Goal: Information Seeking & Learning: Learn about a topic

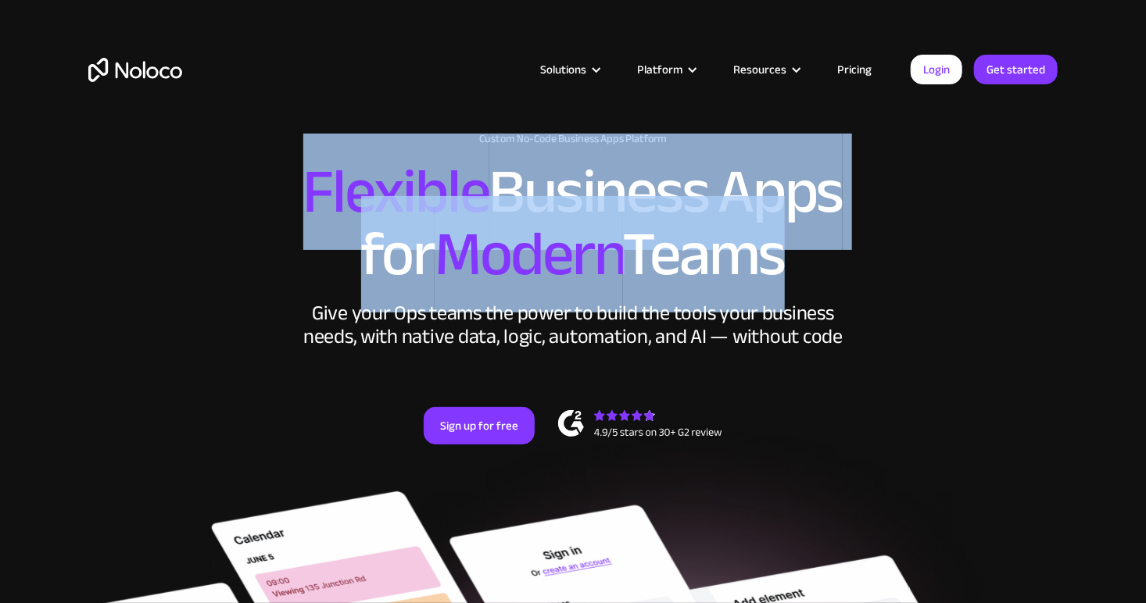
drag, startPoint x: 0, startPoint y: 0, endPoint x: 763, endPoint y: 259, distance: 806.3
click at [763, 259] on h2 "Flexible Business Apps for Modern Teams" at bounding box center [572, 223] width 969 height 125
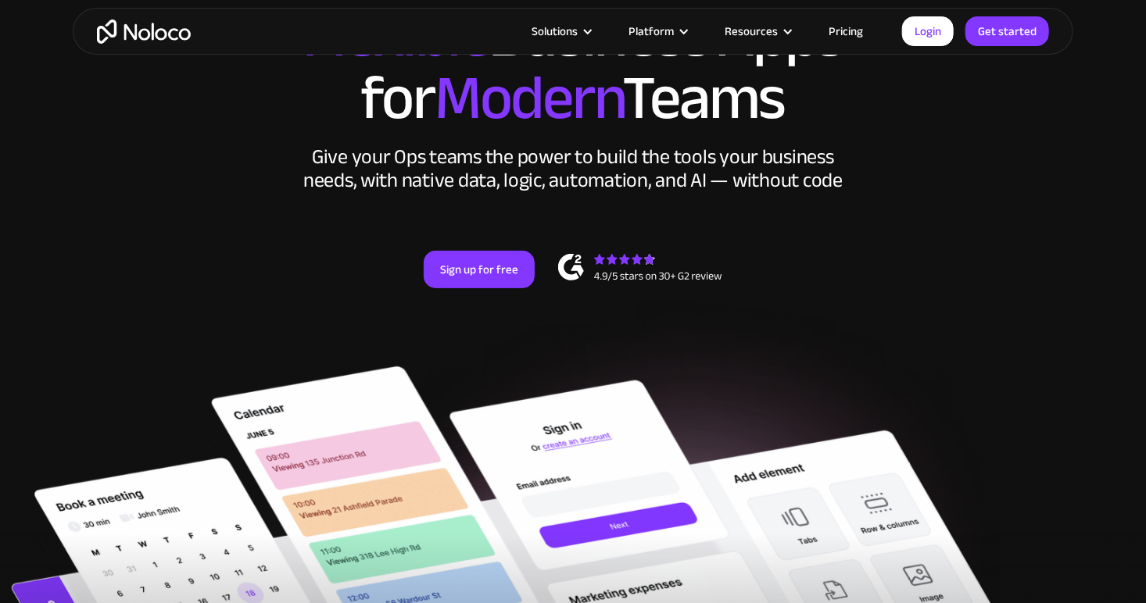
click at [749, 310] on div "New: Connect Noloco to Stripe Custom No-Code Business Apps Platform Flexible Bu…" at bounding box center [573, 148] width 1000 height 374
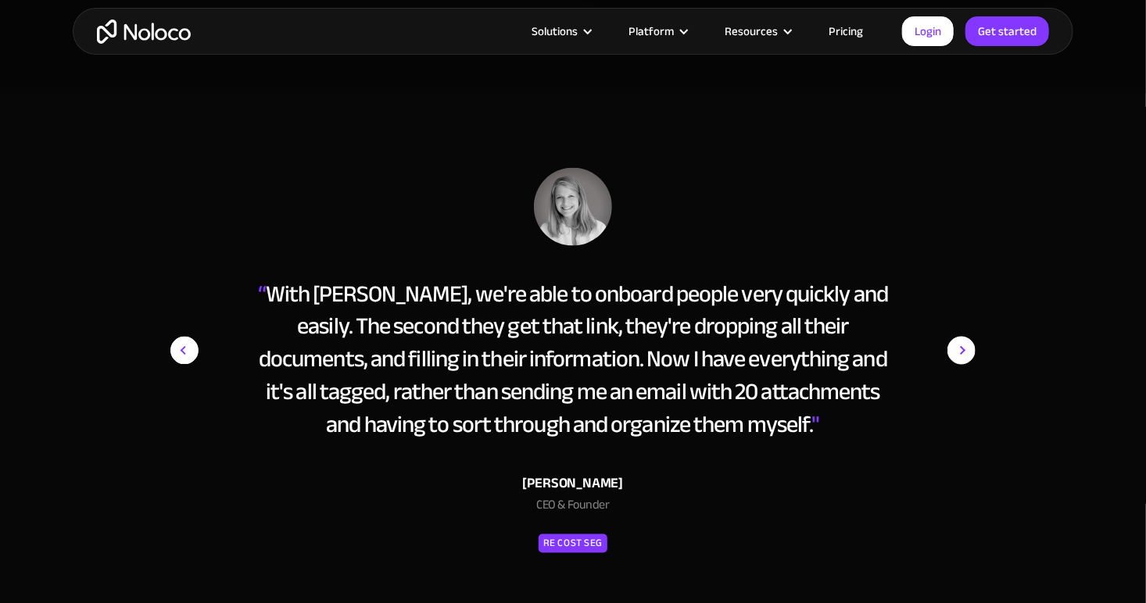
scroll to position [6876, 0]
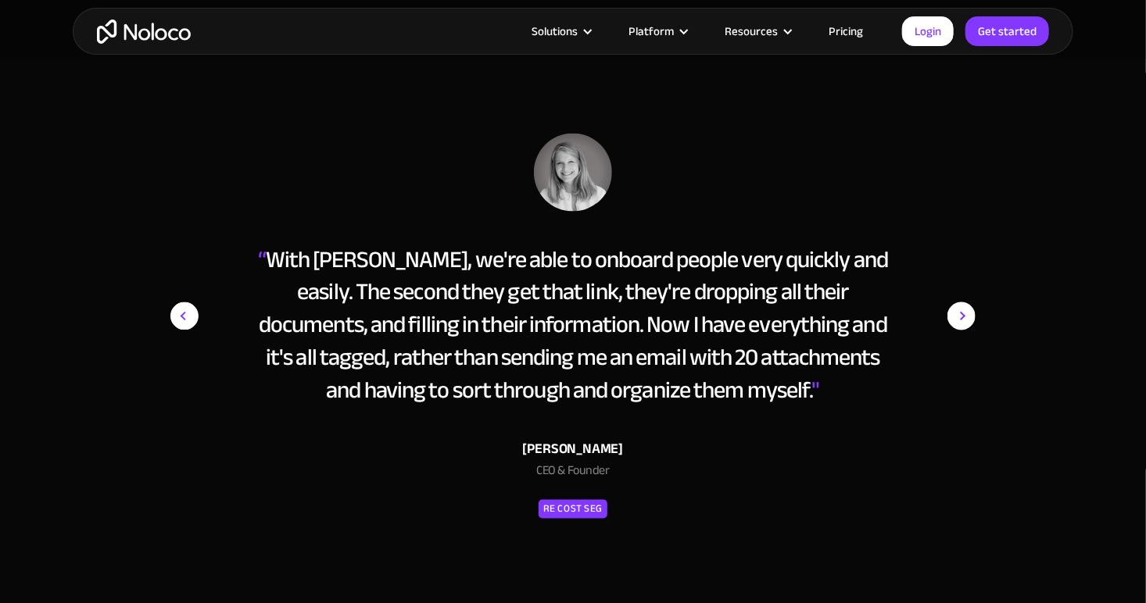
click at [983, 310] on div "“ With Noloco, we're able to onboard people very quickly and easily. The second…" at bounding box center [572, 344] width 985 height 420
click at [967, 313] on img "next slide" at bounding box center [961, 317] width 28 height 366
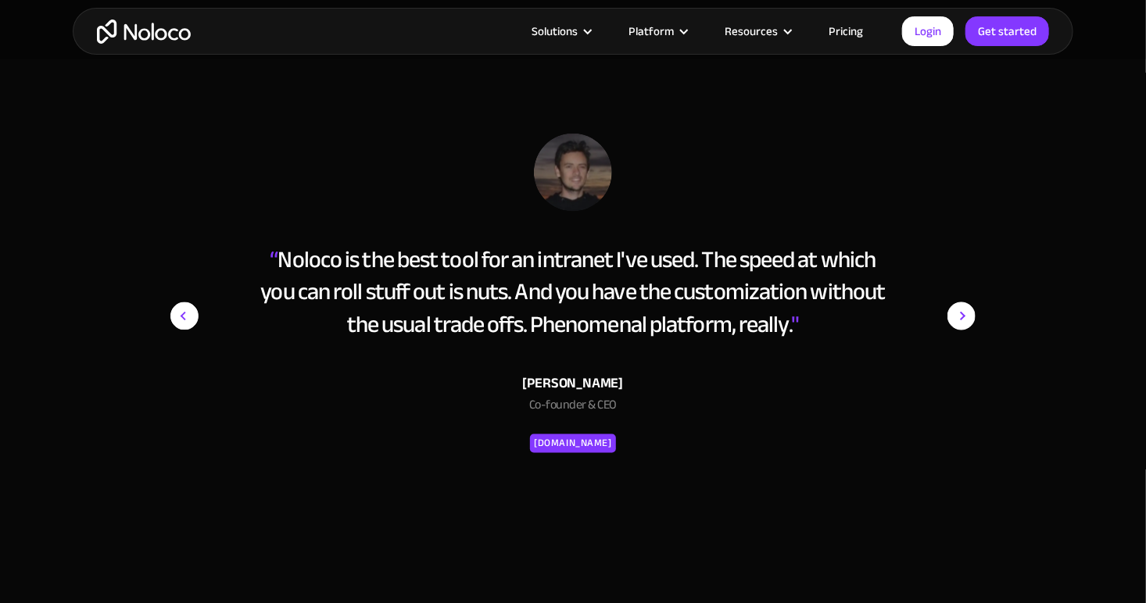
click at [967, 313] on img "next slide" at bounding box center [961, 317] width 28 height 366
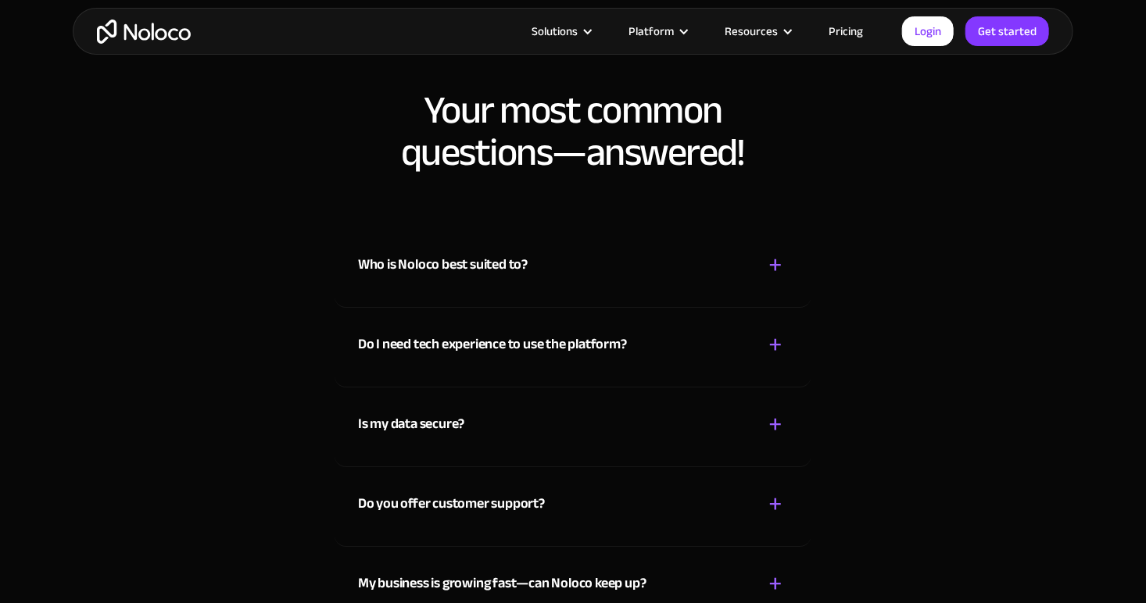
scroll to position [8126, 0]
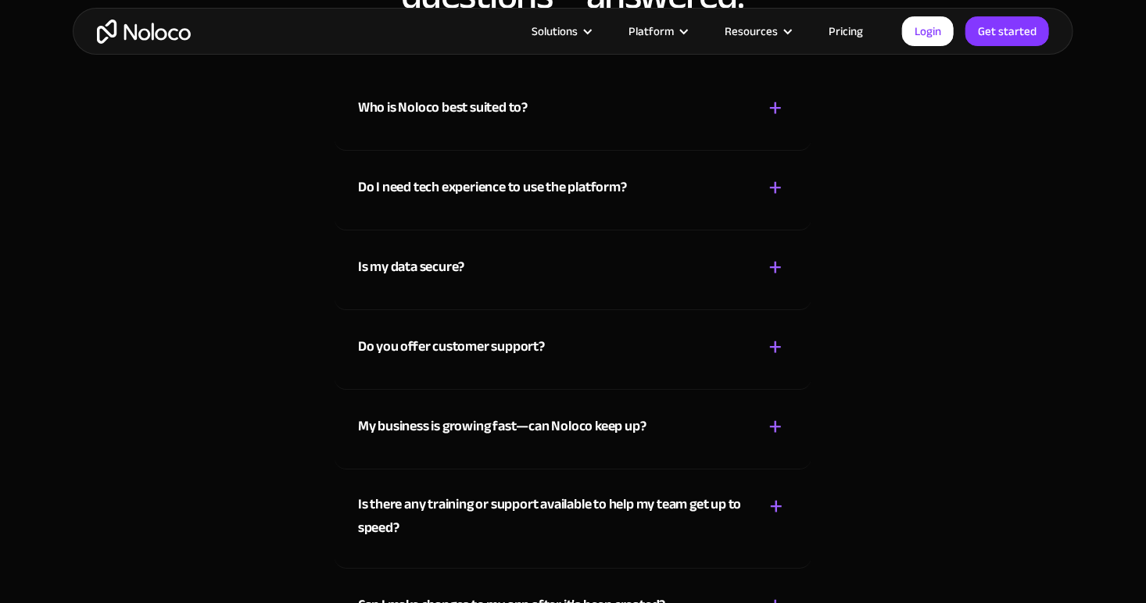
click at [770, 185] on div "+" at bounding box center [775, 187] width 14 height 27
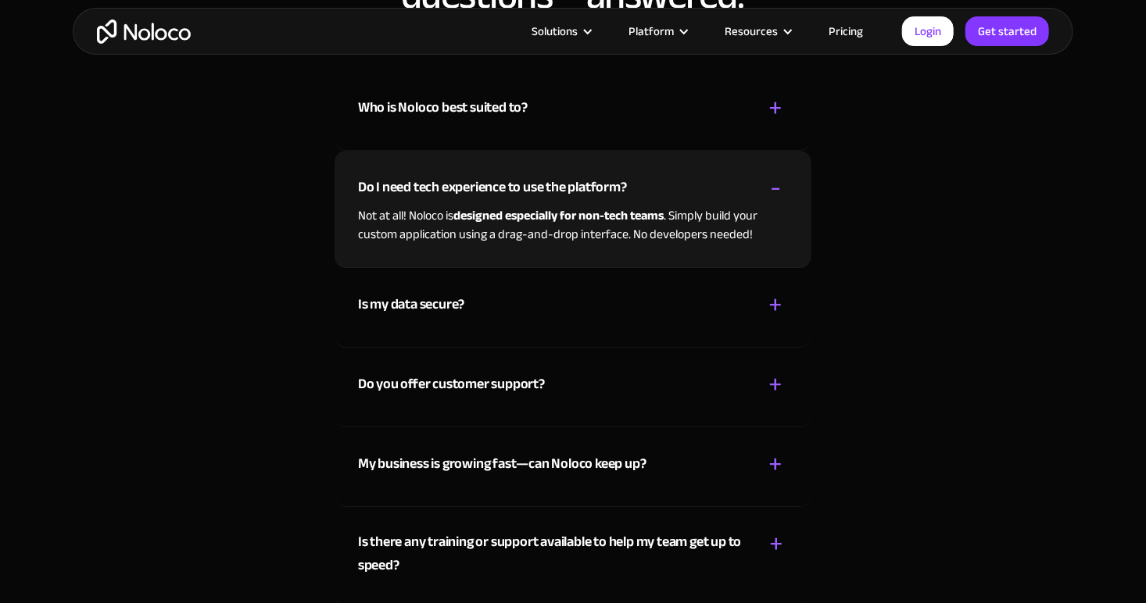
click at [770, 185] on div "-" at bounding box center [775, 187] width 11 height 27
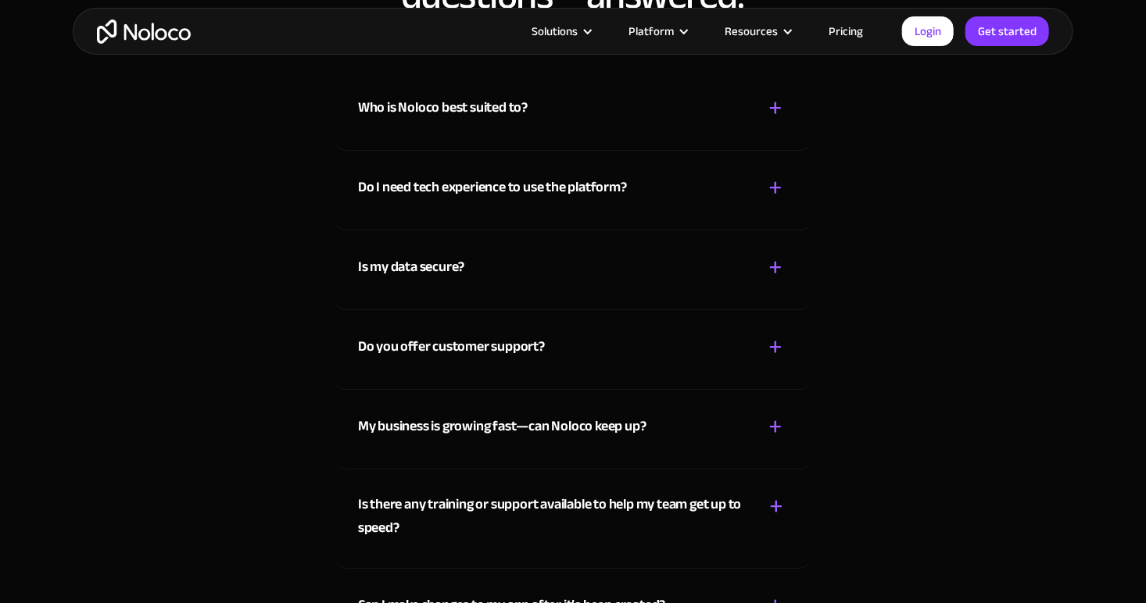
click at [763, 120] on div "Who is Noloco best suited to? + -" at bounding box center [573, 98] width 430 height 55
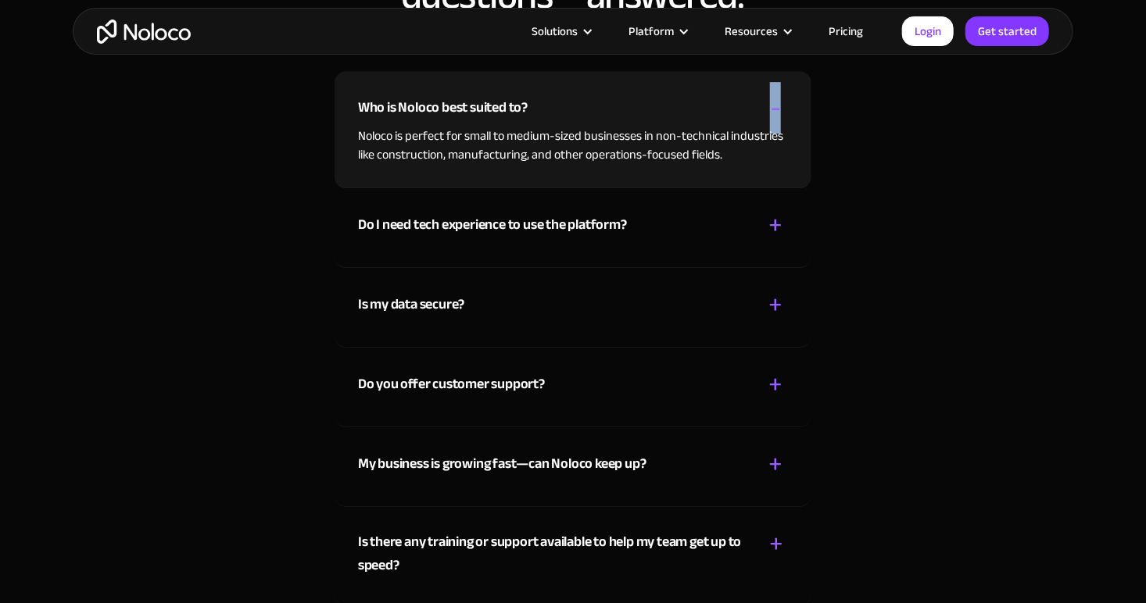
click at [763, 120] on div "Who is Noloco best suited to? + -" at bounding box center [573, 98] width 430 height 55
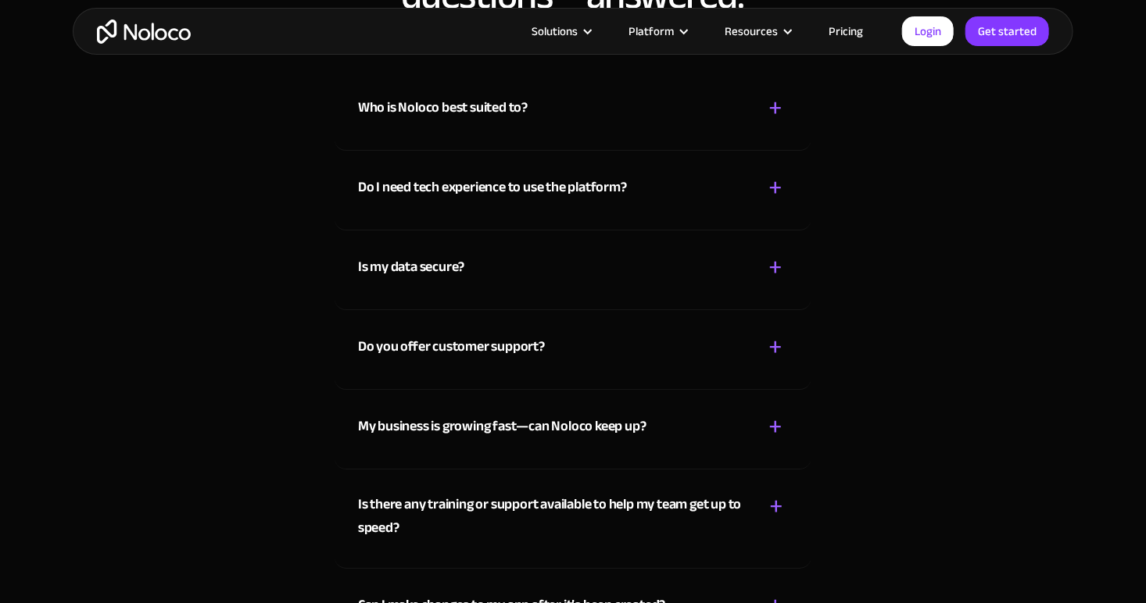
click at [761, 252] on div "Is my data secure? + -" at bounding box center [573, 258] width 430 height 55
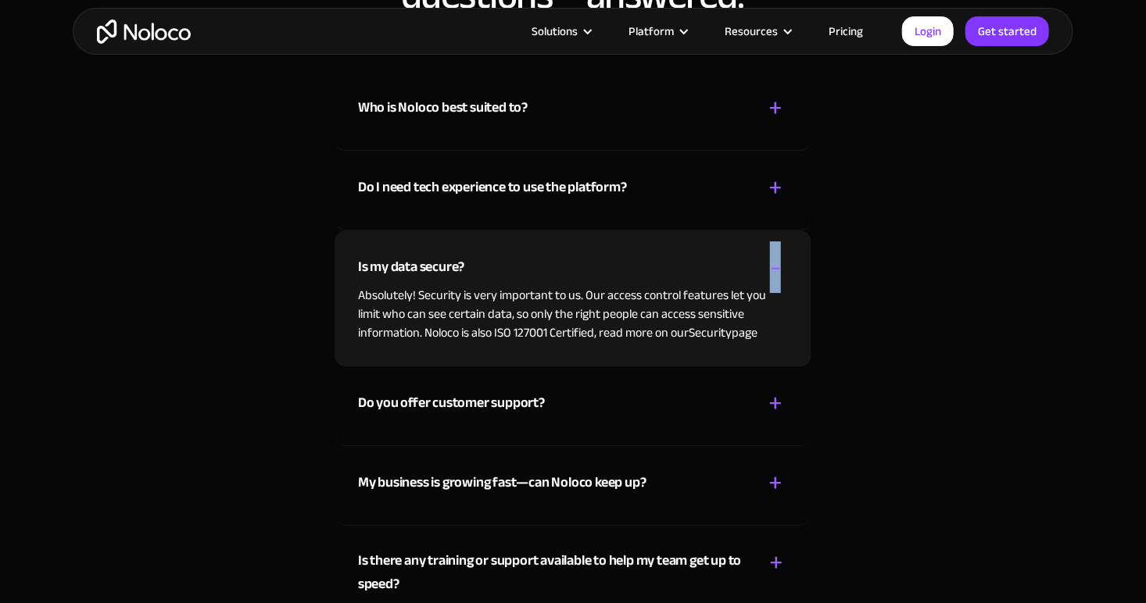
click at [761, 252] on div "Is my data secure? + -" at bounding box center [573, 258] width 430 height 55
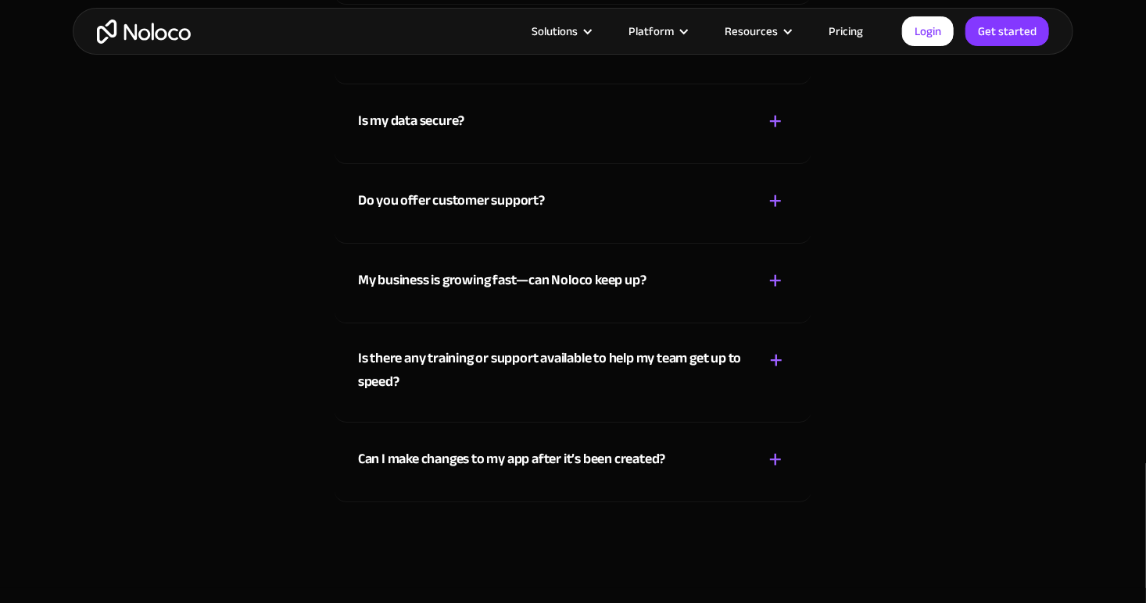
scroll to position [8283, 0]
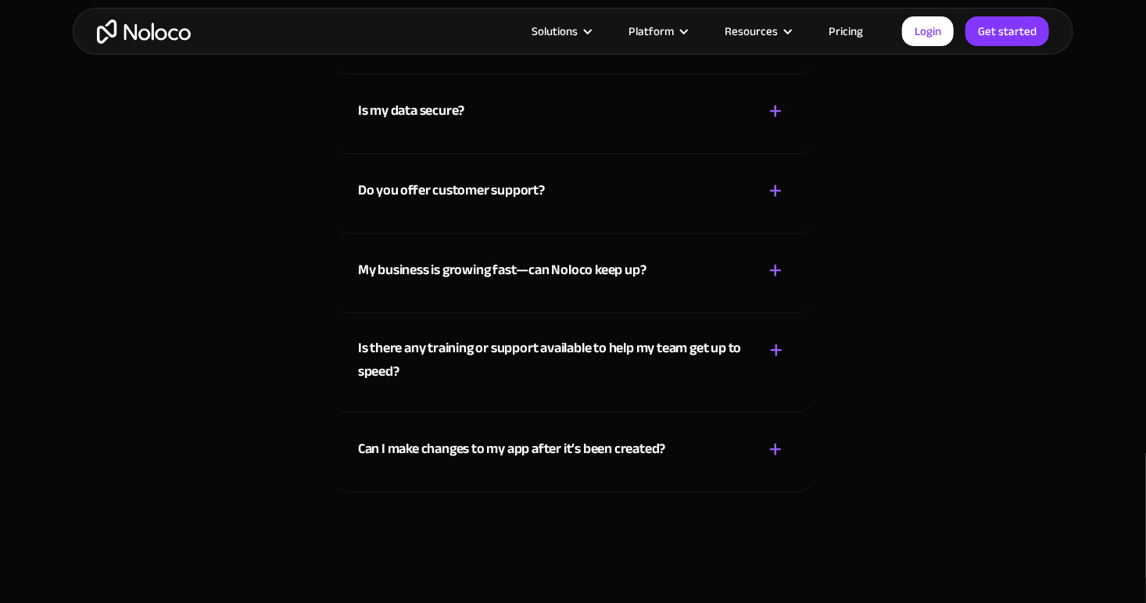
click at [761, 252] on div "My business is growing fast—can Noloco keep up? + -" at bounding box center [573, 261] width 430 height 55
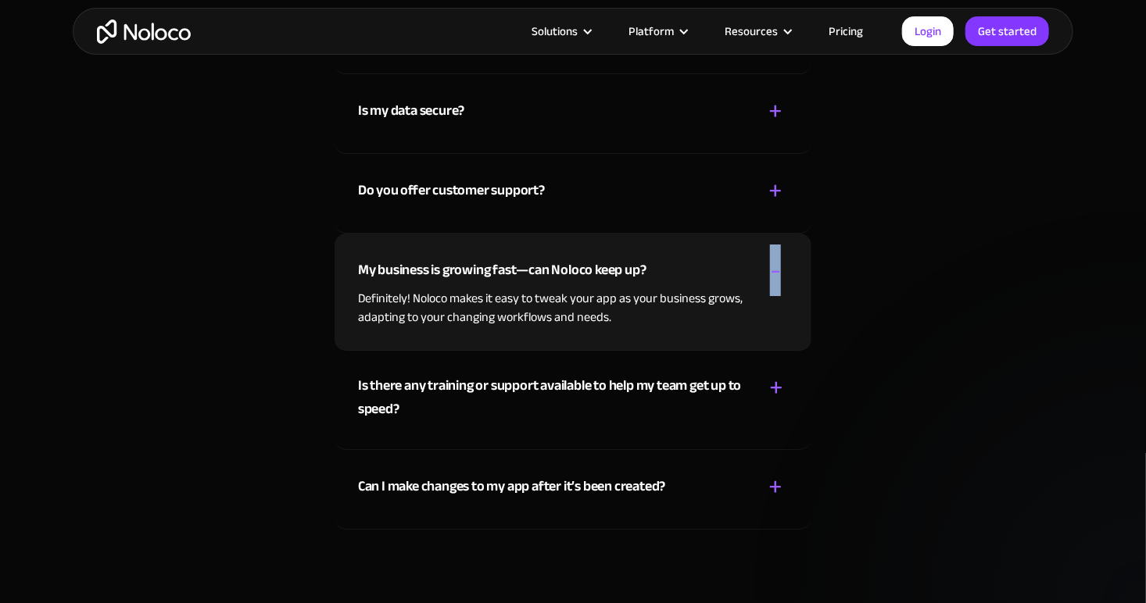
click at [761, 252] on div "My business is growing fast—can Noloco keep up? + -" at bounding box center [573, 261] width 430 height 55
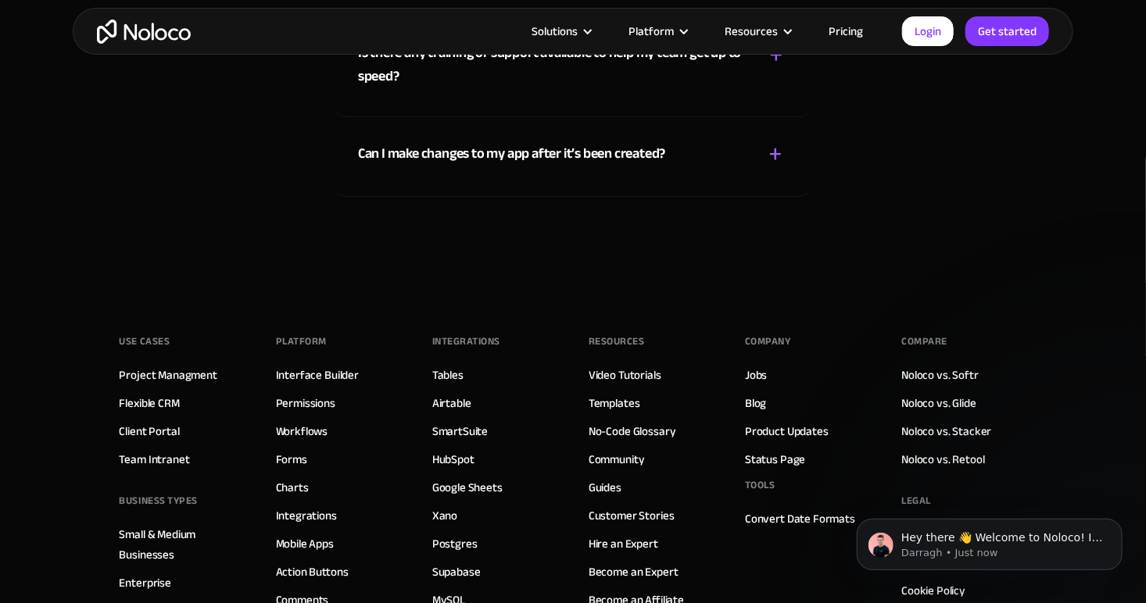
scroll to position [8595, 0]
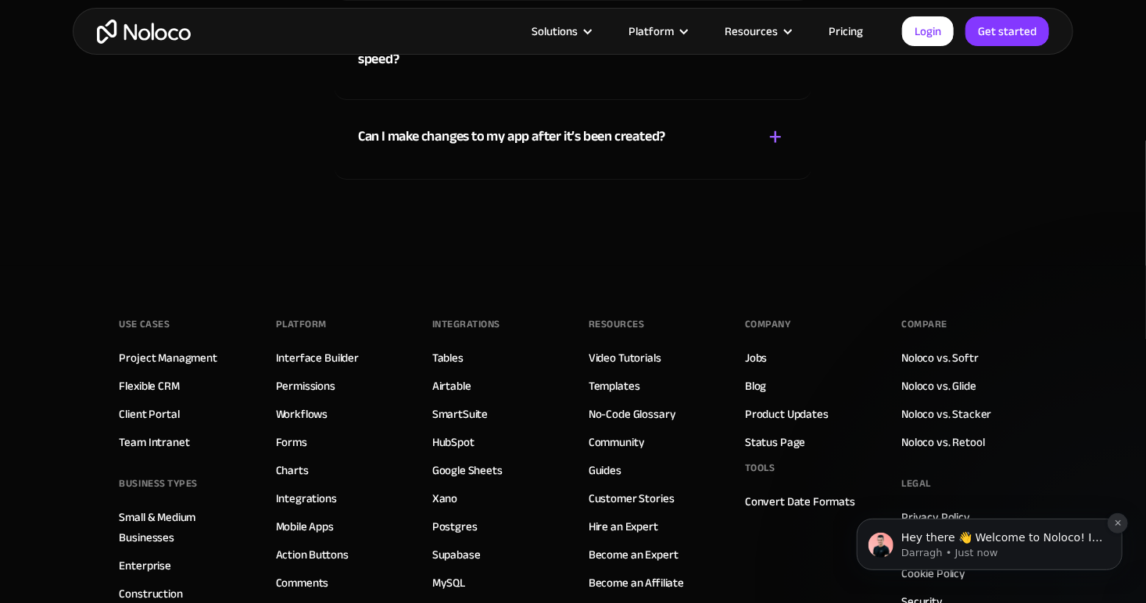
click at [1117, 521] on icon "Dismiss notification" at bounding box center [1117, 522] width 9 height 9
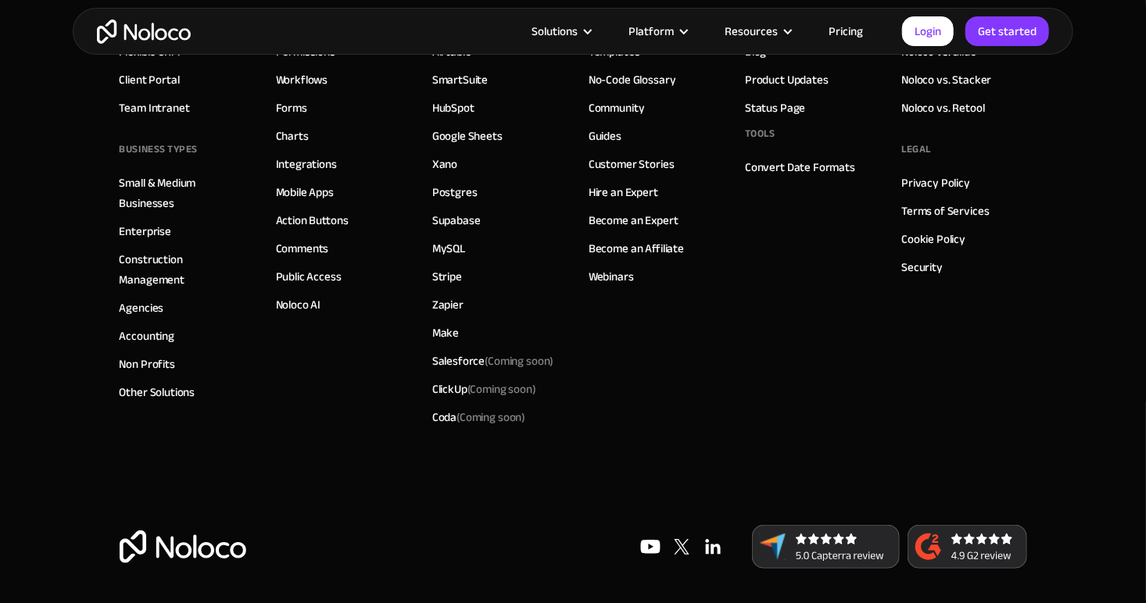
scroll to position [8931, 0]
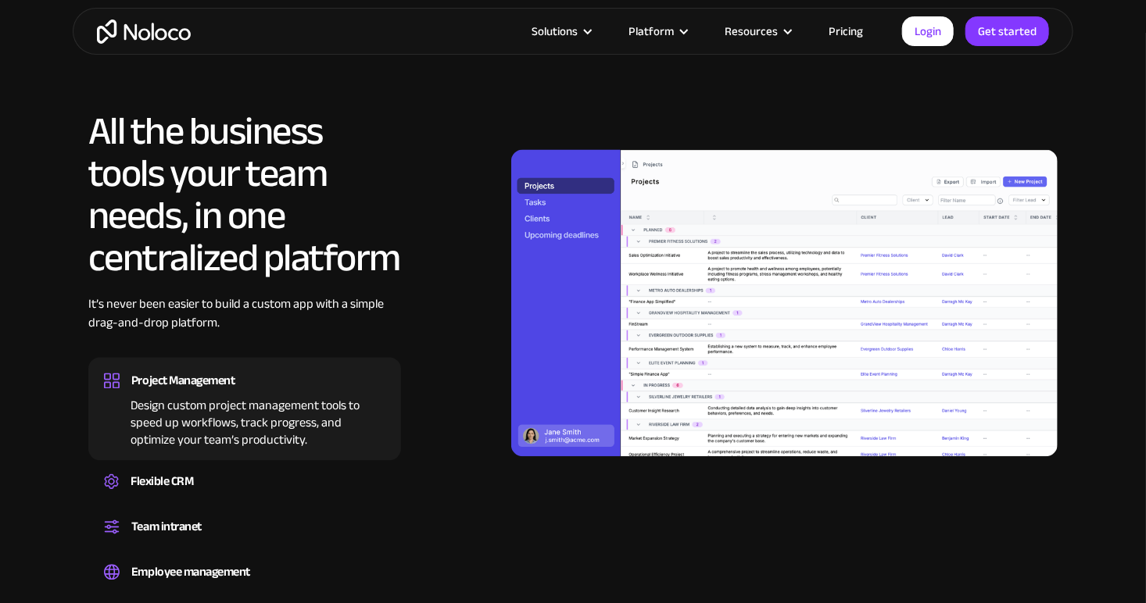
click at [843, 28] on link "Pricing" at bounding box center [845, 31] width 73 height 20
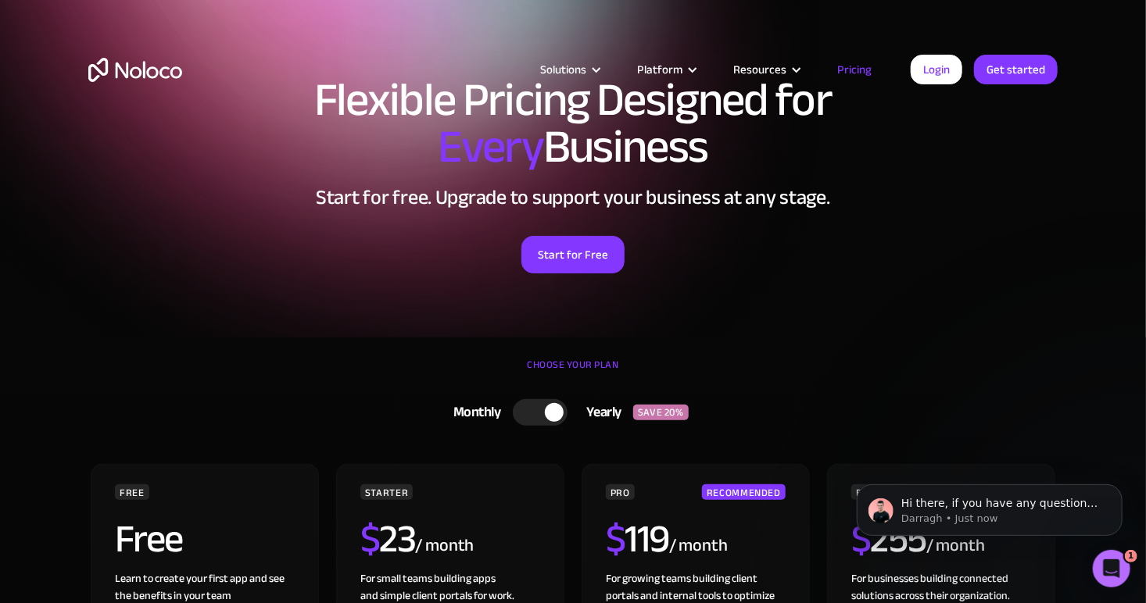
scroll to position [78, 0]
